Goal: Transaction & Acquisition: Purchase product/service

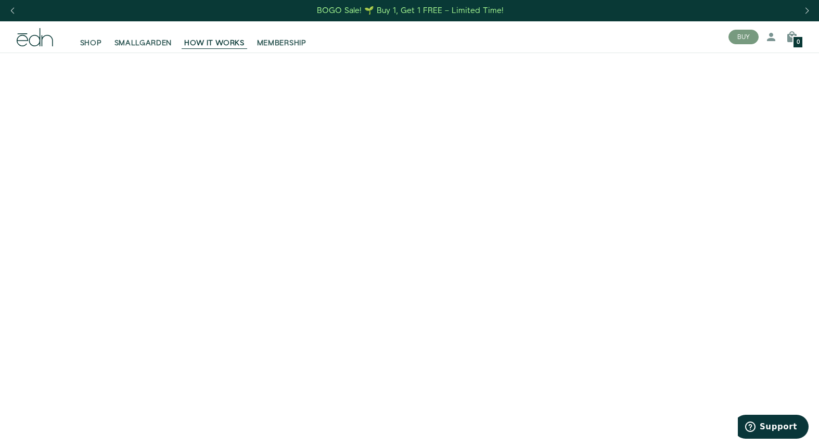
click at [38, 47] on div "SHOP SMALLGARDEN HOW IT WORKS MEMBERSHIP" at bounding box center [364, 36] width 712 height 31
click at [140, 43] on span "SMALLGARDEN" at bounding box center [144, 43] width 58 height 10
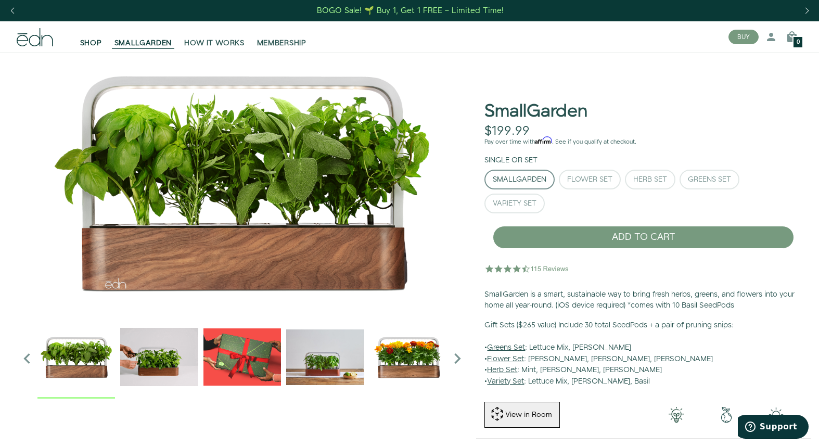
click at [102, 46] on link "SHOP" at bounding box center [91, 37] width 34 height 23
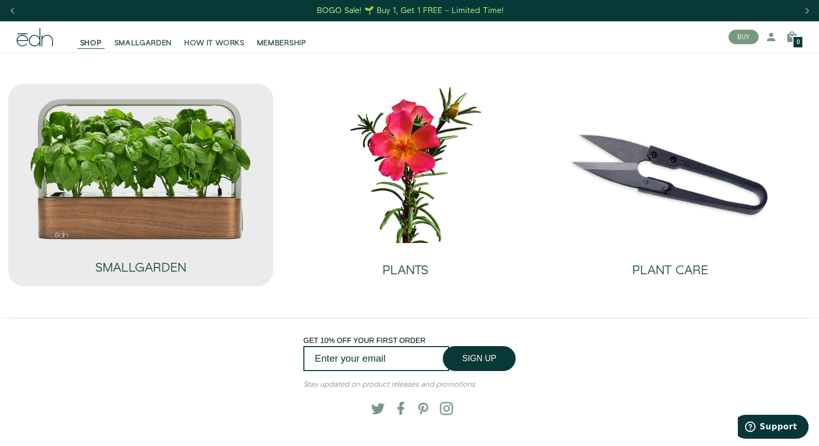
click at [119, 163] on img at bounding box center [140, 168] width 223 height 143
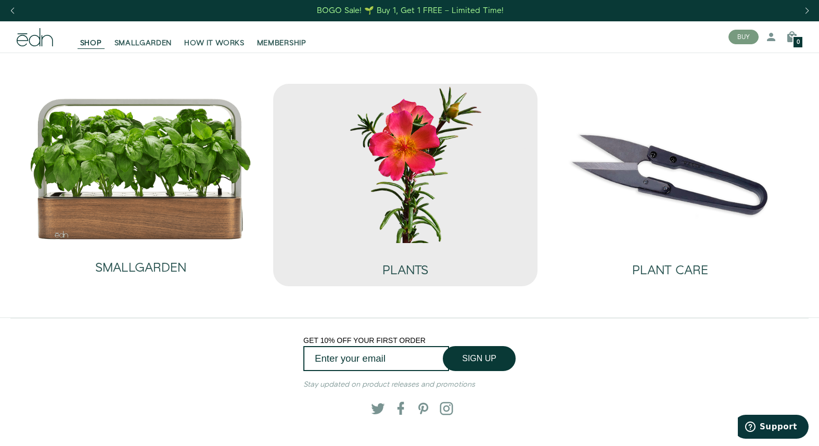
click at [383, 189] on img at bounding box center [406, 163] width 248 height 159
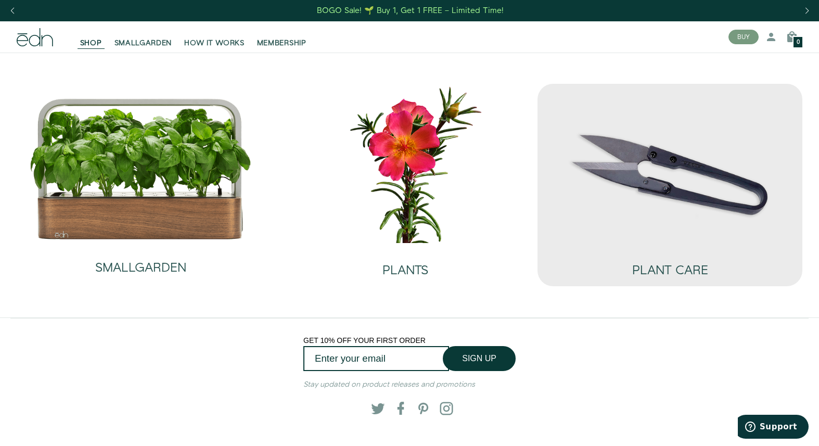
click at [595, 239] on img at bounding box center [670, 163] width 248 height 159
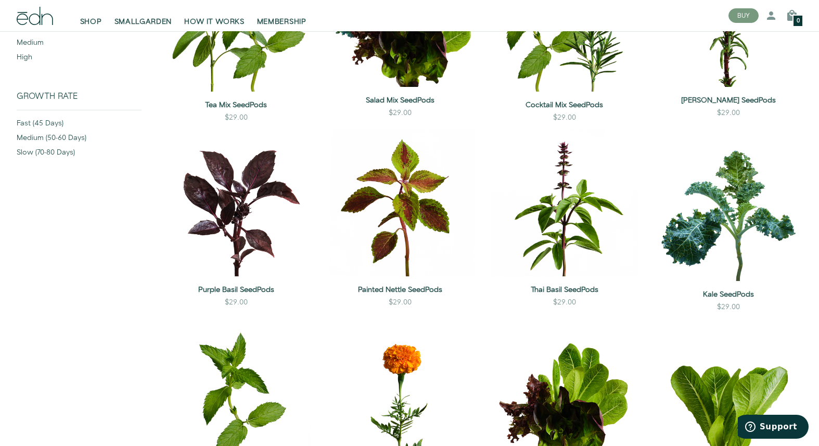
scroll to position [452, 0]
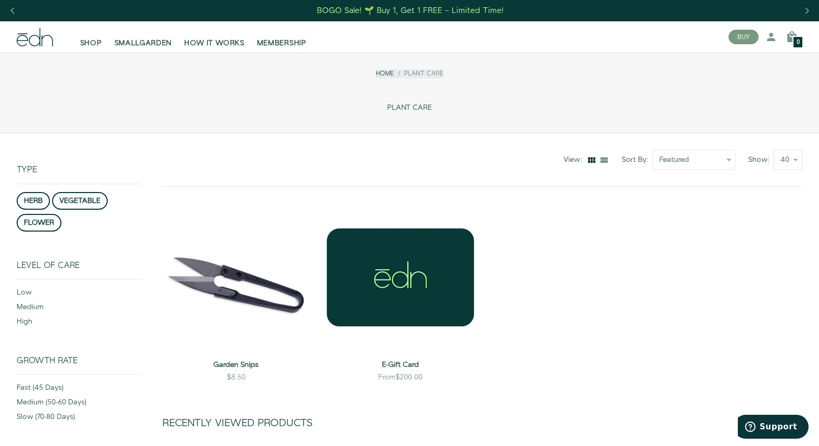
click at [386, 8] on div "BOGO Sale! 🌱 Buy 1, Get 1 FREE – Limited Time!" at bounding box center [410, 10] width 187 height 11
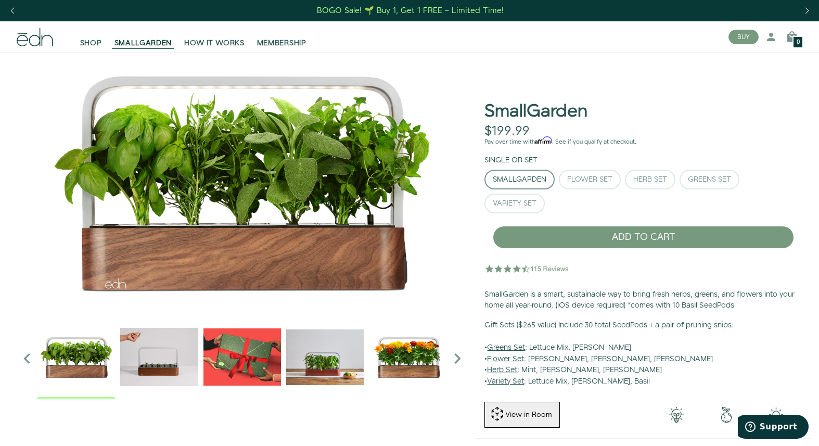
click at [385, 12] on div "BOGO Sale! 🌱 Buy 1, Get 1 FREE – Limited Time!" at bounding box center [410, 10] width 187 height 11
